Goal: Find specific page/section: Find specific page/section

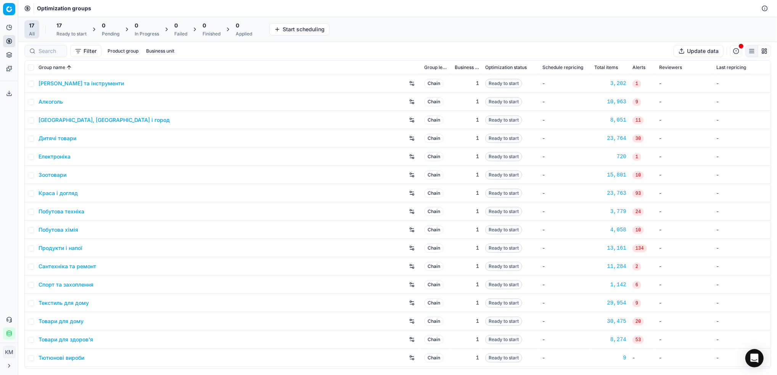
click at [60, 192] on link "Краса і догляд" at bounding box center [58, 194] width 39 height 8
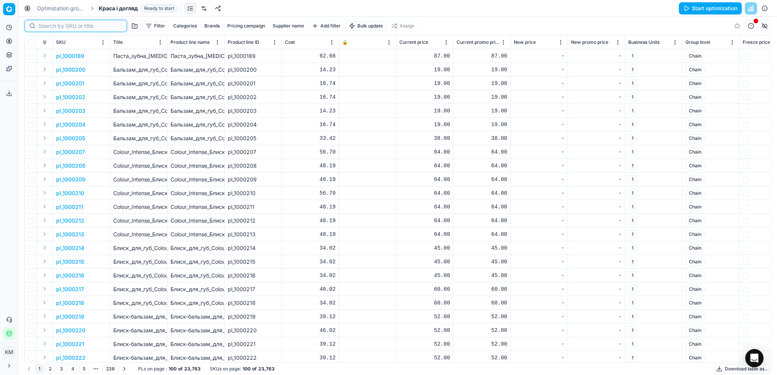
click at [58, 22] on input at bounding box center [81, 26] width 84 height 8
paste input "746880"
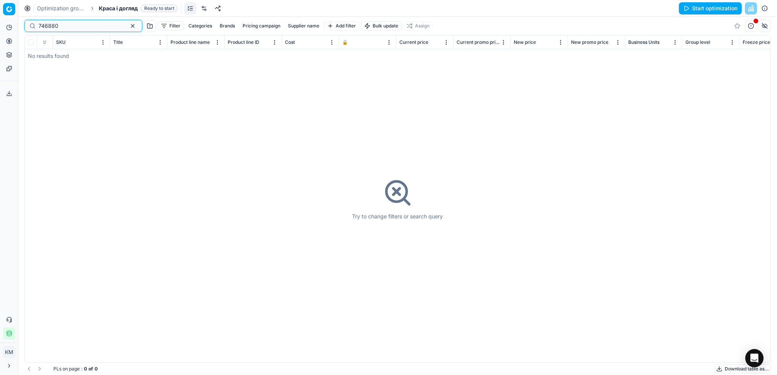
type input "746880"
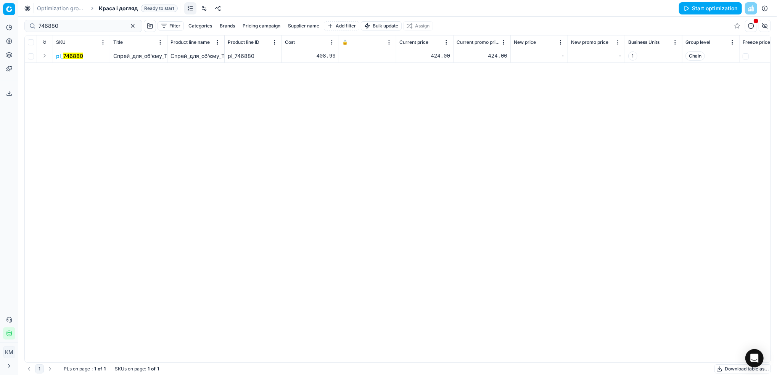
click at [78, 56] on mark "746880" at bounding box center [73, 56] width 20 height 6
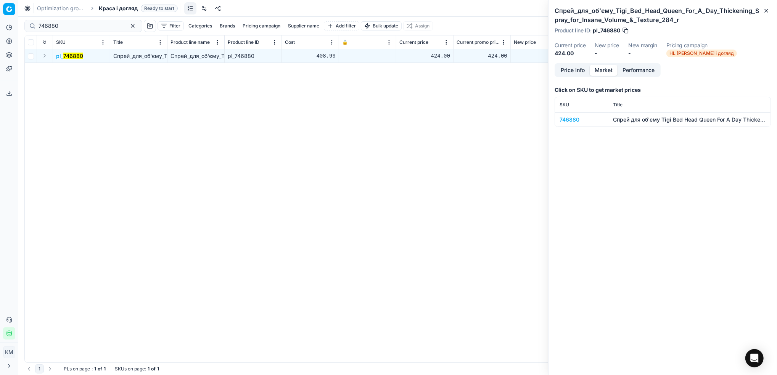
click at [608, 71] on button "Market" at bounding box center [604, 70] width 28 height 11
click at [568, 114] on td "746880" at bounding box center [581, 120] width 53 height 14
click at [572, 118] on div "746880" at bounding box center [582, 120] width 44 height 8
